Goal: Task Accomplishment & Management: Use online tool/utility

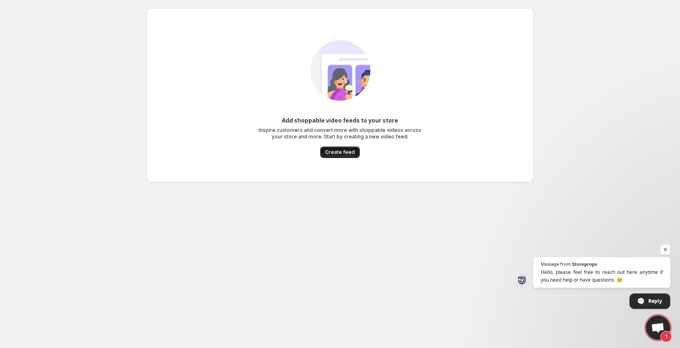
click at [342, 154] on span "Create feed" at bounding box center [340, 152] width 30 height 7
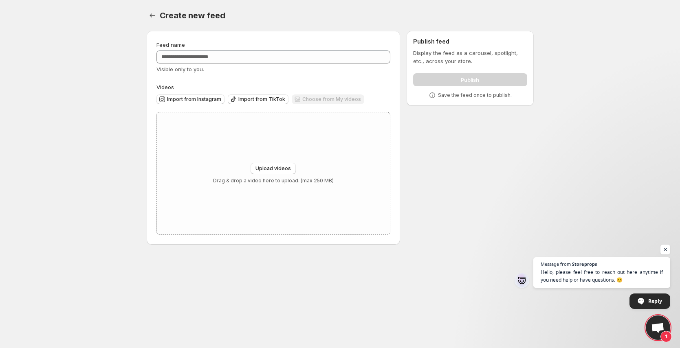
click at [251, 77] on div "Feed name Visible only to you. Videos Import from Instagram Import from TikTok …" at bounding box center [273, 138] width 234 height 194
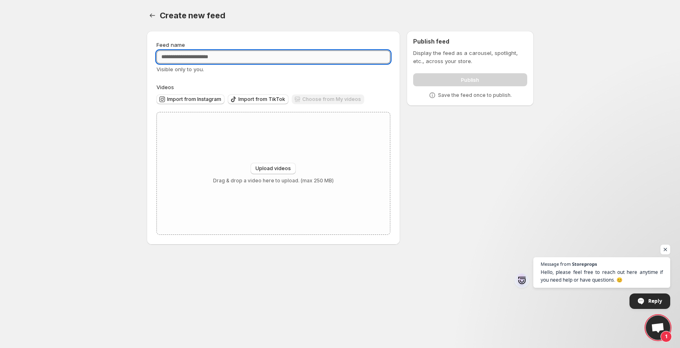
click at [220, 58] on input "Feed name" at bounding box center [273, 56] width 234 height 13
type input "**********"
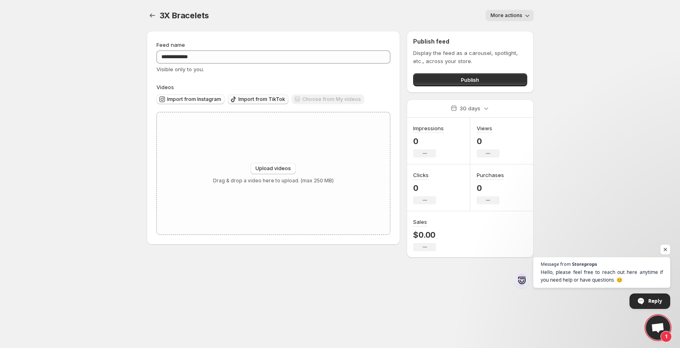
click at [251, 98] on span "Import from TikTok" at bounding box center [261, 99] width 47 height 7
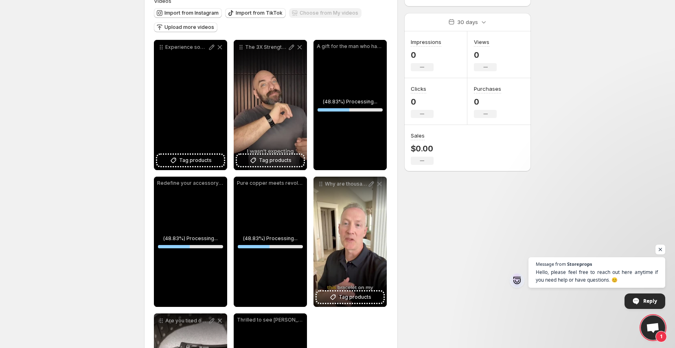
scroll to position [125, 0]
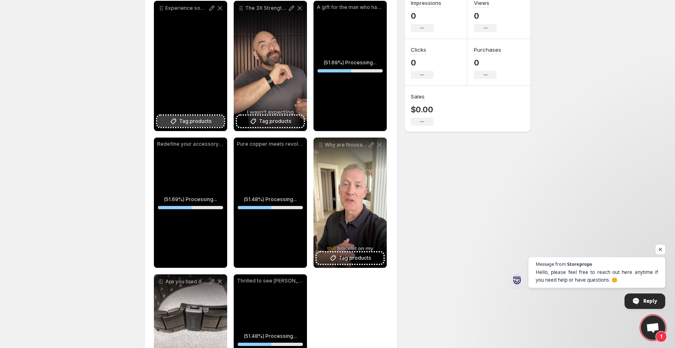
click at [189, 123] on span "Tag products" at bounding box center [195, 121] width 33 height 8
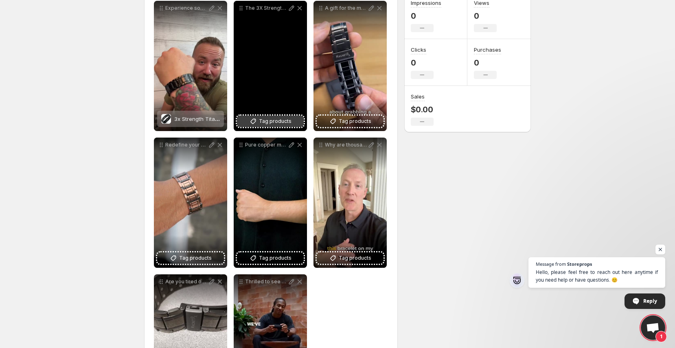
click at [270, 123] on span "Tag products" at bounding box center [275, 121] width 33 height 8
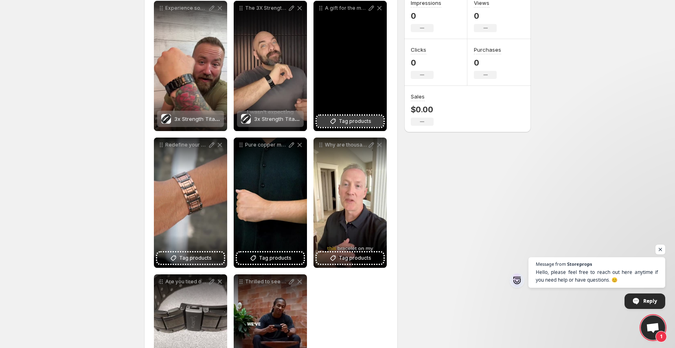
click at [342, 120] on span "Tag products" at bounding box center [355, 121] width 33 height 8
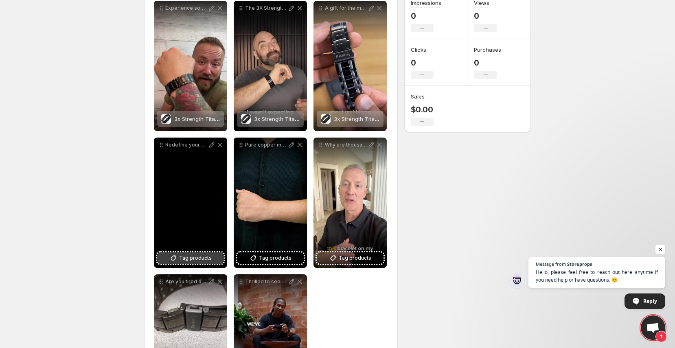
click at [167, 259] on button "Tag products" at bounding box center [190, 257] width 67 height 11
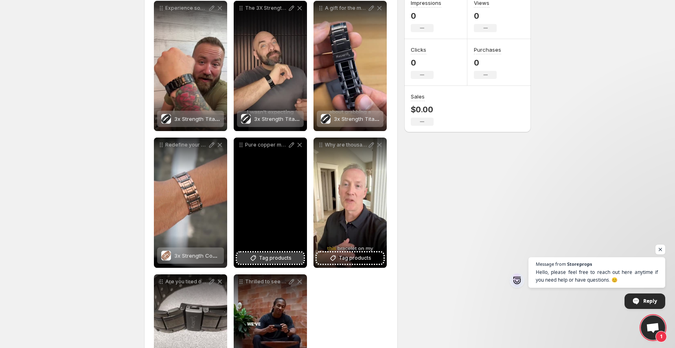
click at [277, 259] on span "Tag products" at bounding box center [275, 258] width 33 height 8
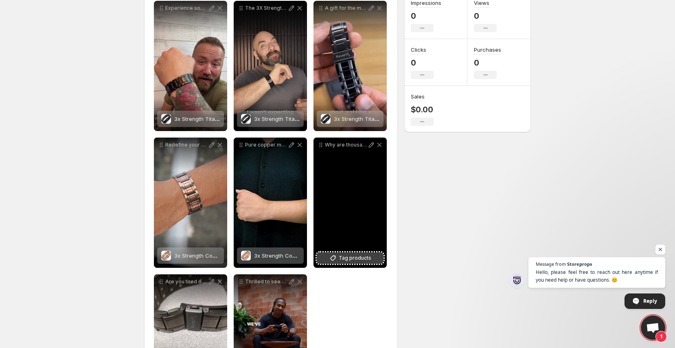
click at [352, 258] on span "Tag products" at bounding box center [355, 258] width 33 height 8
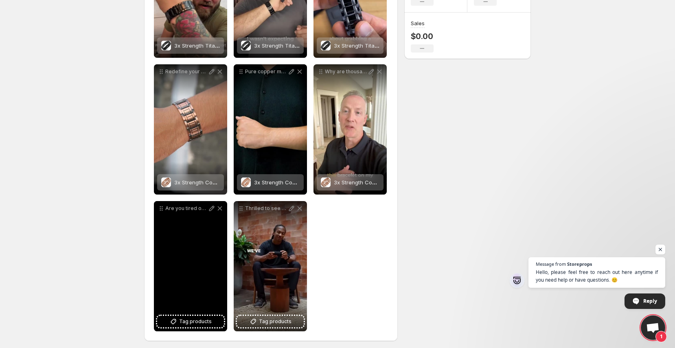
scroll to position [202, 0]
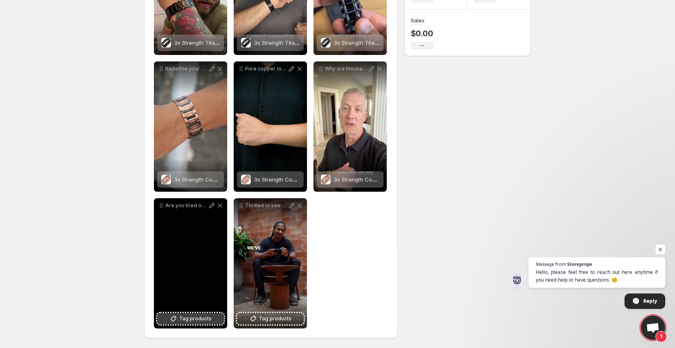
click at [185, 316] on span "Tag products" at bounding box center [195, 319] width 33 height 8
click at [197, 321] on span "Tag products" at bounding box center [195, 319] width 33 height 8
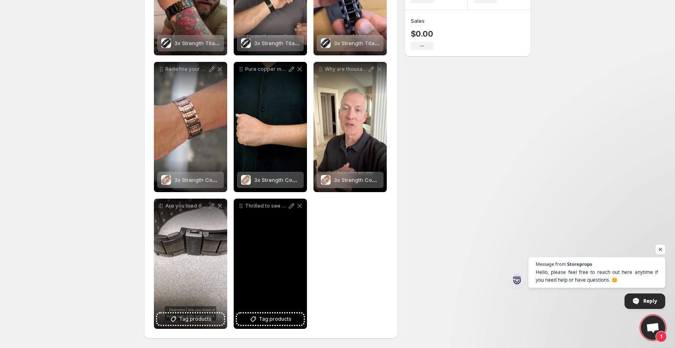
scroll to position [191, 0]
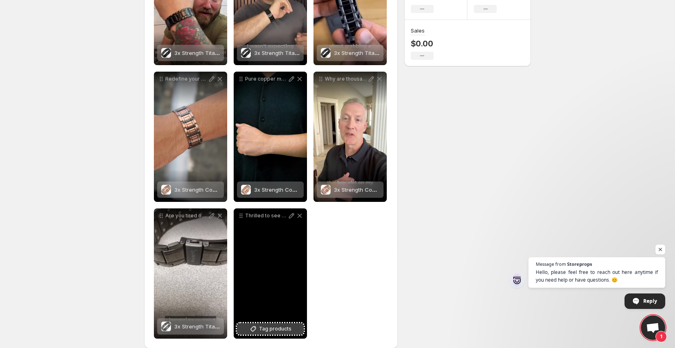
click at [268, 330] on span "Tag products" at bounding box center [275, 329] width 33 height 8
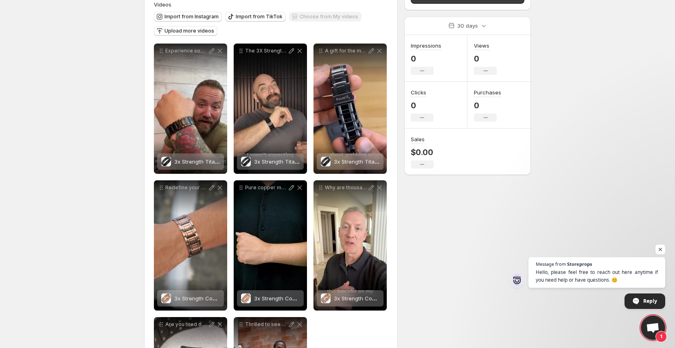
scroll to position [0, 0]
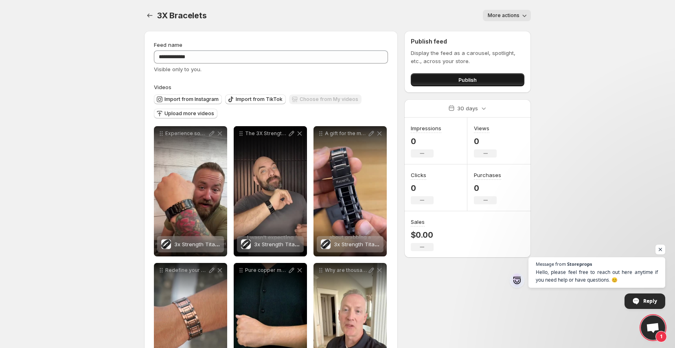
click at [455, 79] on button "Publish" at bounding box center [468, 79] width 114 height 13
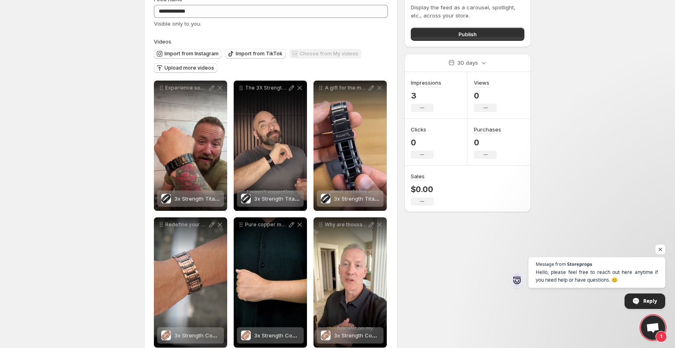
scroll to position [44, 0]
